Goal: Communication & Community: Connect with others

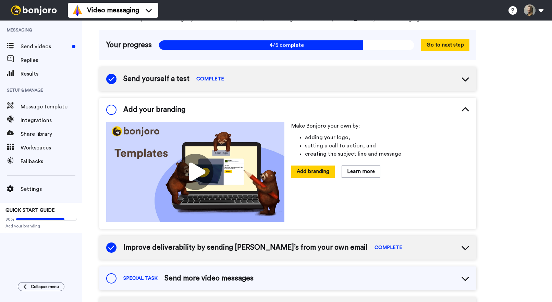
scroll to position [39, 0]
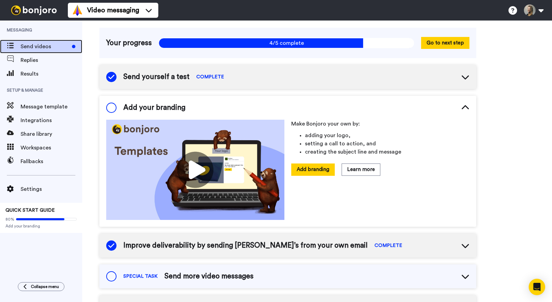
click at [43, 47] on span "Send videos" at bounding box center [45, 46] width 49 height 8
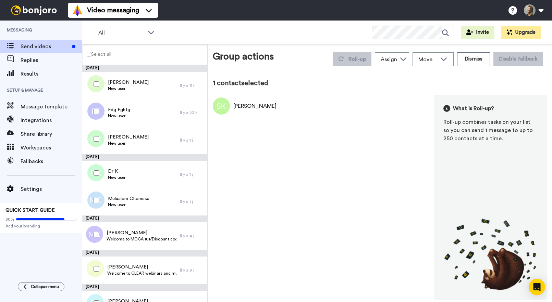
click at [96, 115] on div at bounding box center [95, 112] width 25 height 24
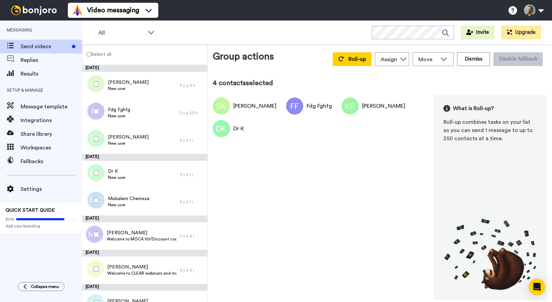
click at [97, 204] on div at bounding box center [95, 201] width 25 height 24
click at [475, 59] on button "Dismiss" at bounding box center [473, 59] width 33 height 14
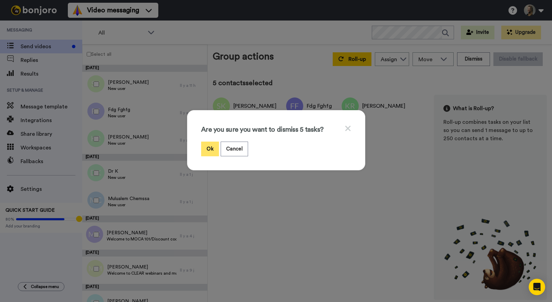
click at [210, 148] on button "Ok" at bounding box center [210, 149] width 18 height 15
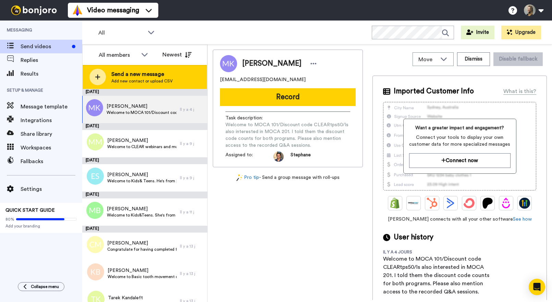
click at [137, 81] on span "Add new contact or upload CSV" at bounding box center [141, 80] width 61 height 5
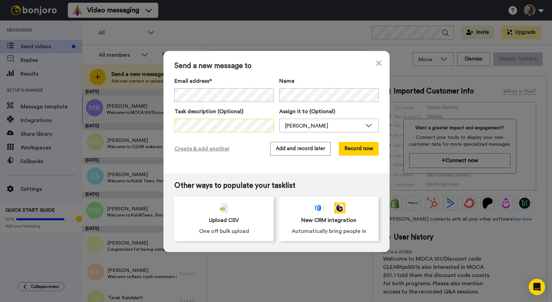
scroll to position [0, 49]
click at [322, 127] on div "Eva Wittenberg" at bounding box center [323, 126] width 77 height 8
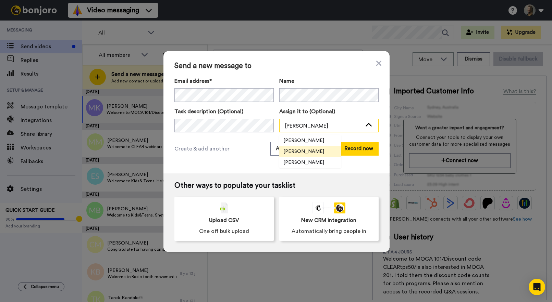
scroll to position [0, 0]
click at [298, 164] on span "Stephane Reinhardt" at bounding box center [303, 162] width 49 height 7
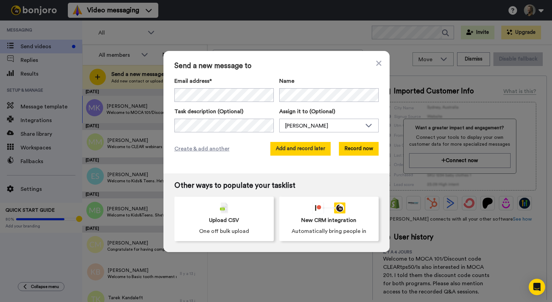
click at [301, 151] on button "Add and record later" at bounding box center [300, 149] width 60 height 14
